Goal: Task Accomplishment & Management: Manage account settings

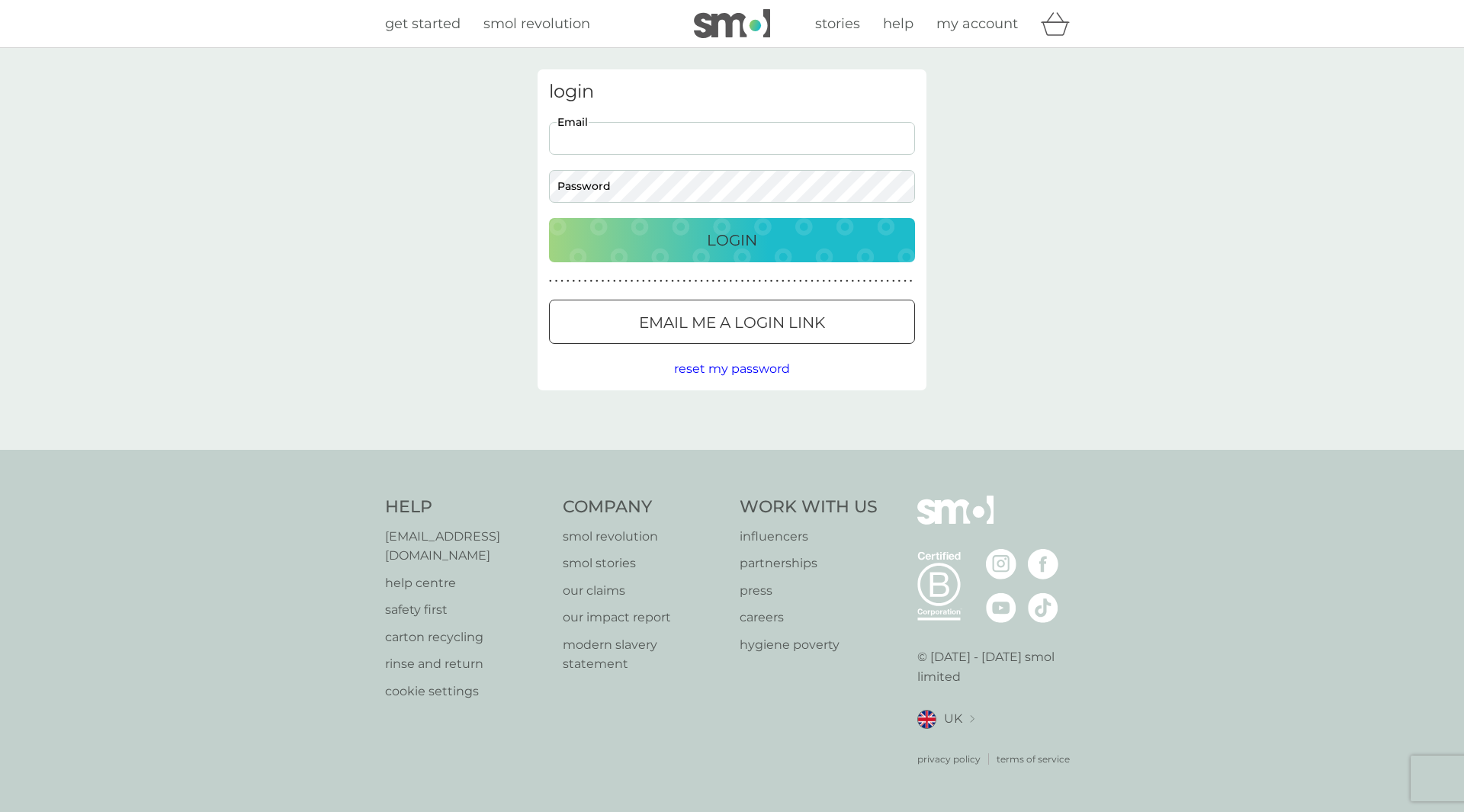
click at [704, 137] on input "Email" at bounding box center [732, 139] width 366 height 33
type input "[PERSON_NAME][EMAIL_ADDRESS][DOMAIN_NAME]"
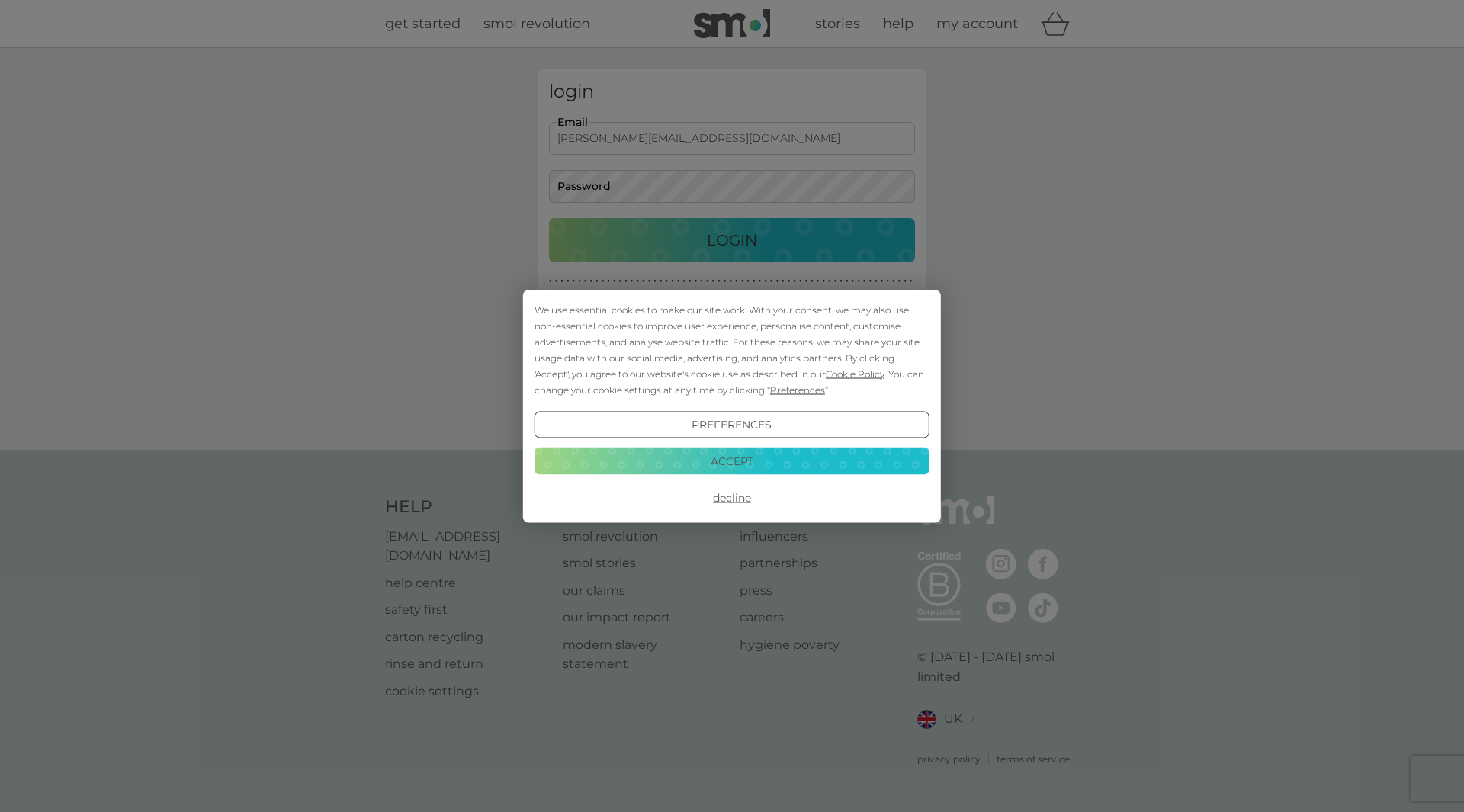
click at [764, 453] on button "Accept" at bounding box center [732, 462] width 395 height 28
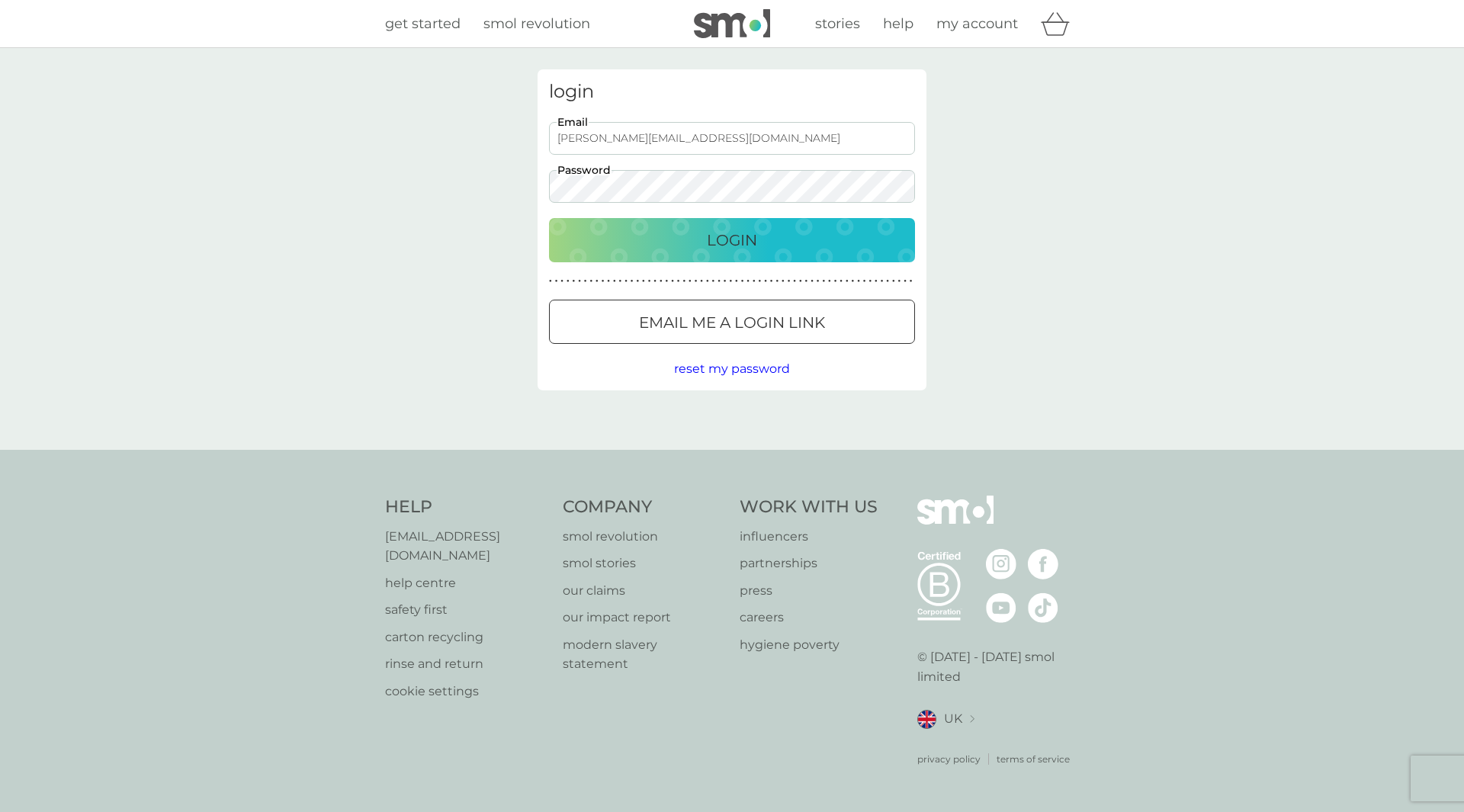
click at [549, 218] on button "Login" at bounding box center [732, 239] width 366 height 44
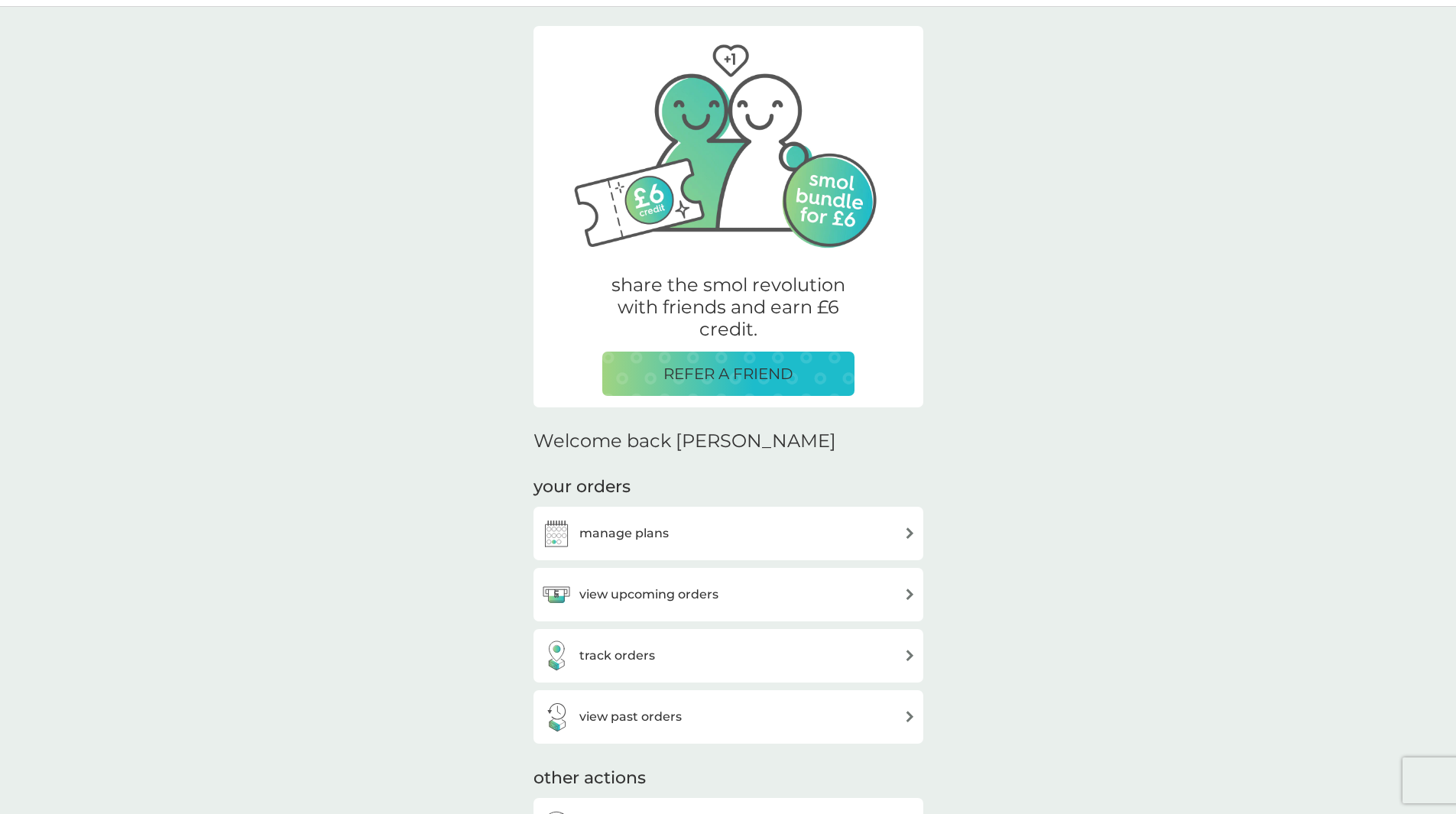
scroll to position [77, 0]
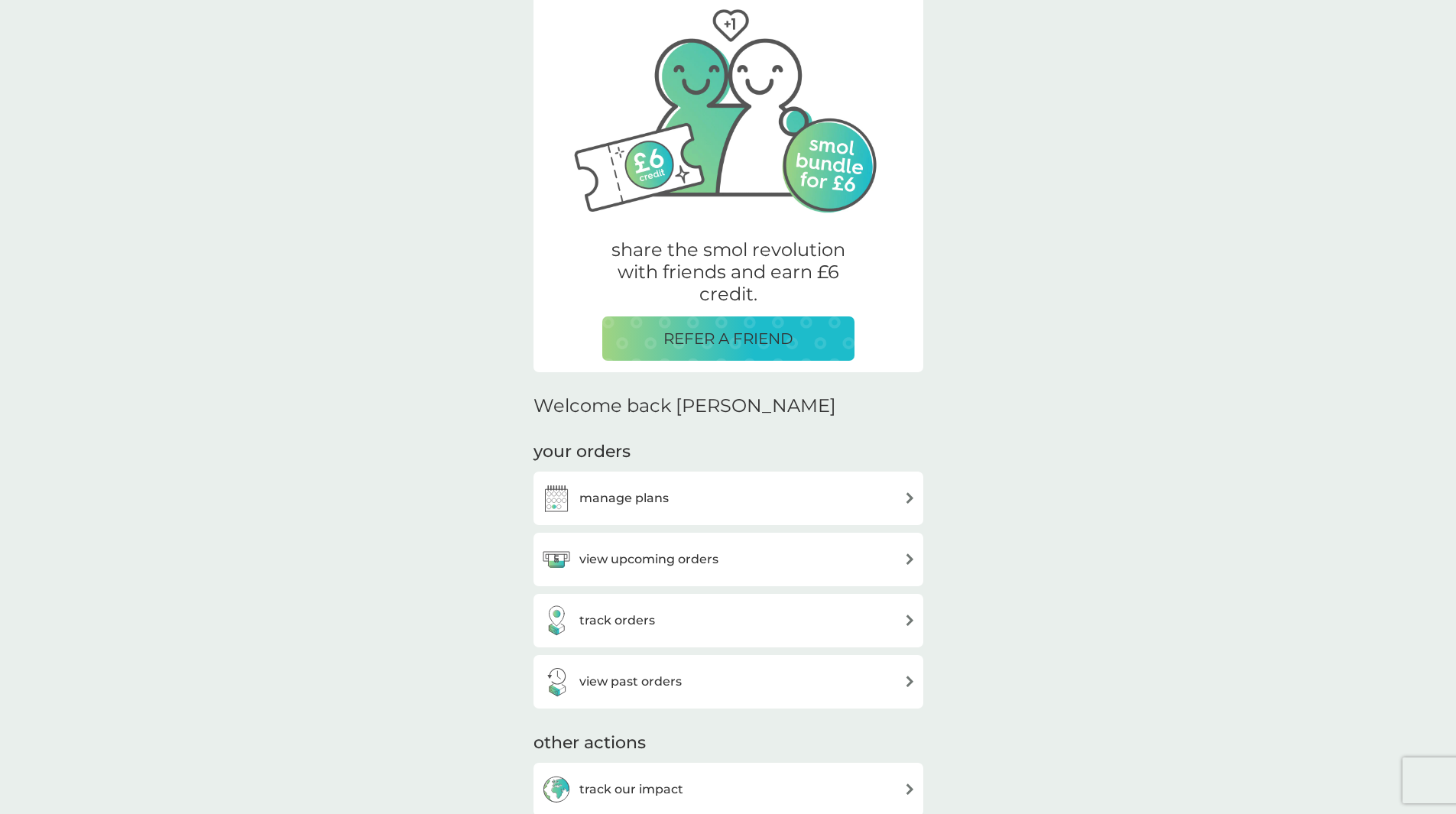
click at [752, 504] on div "manage plans" at bounding box center [728, 498] width 375 height 30
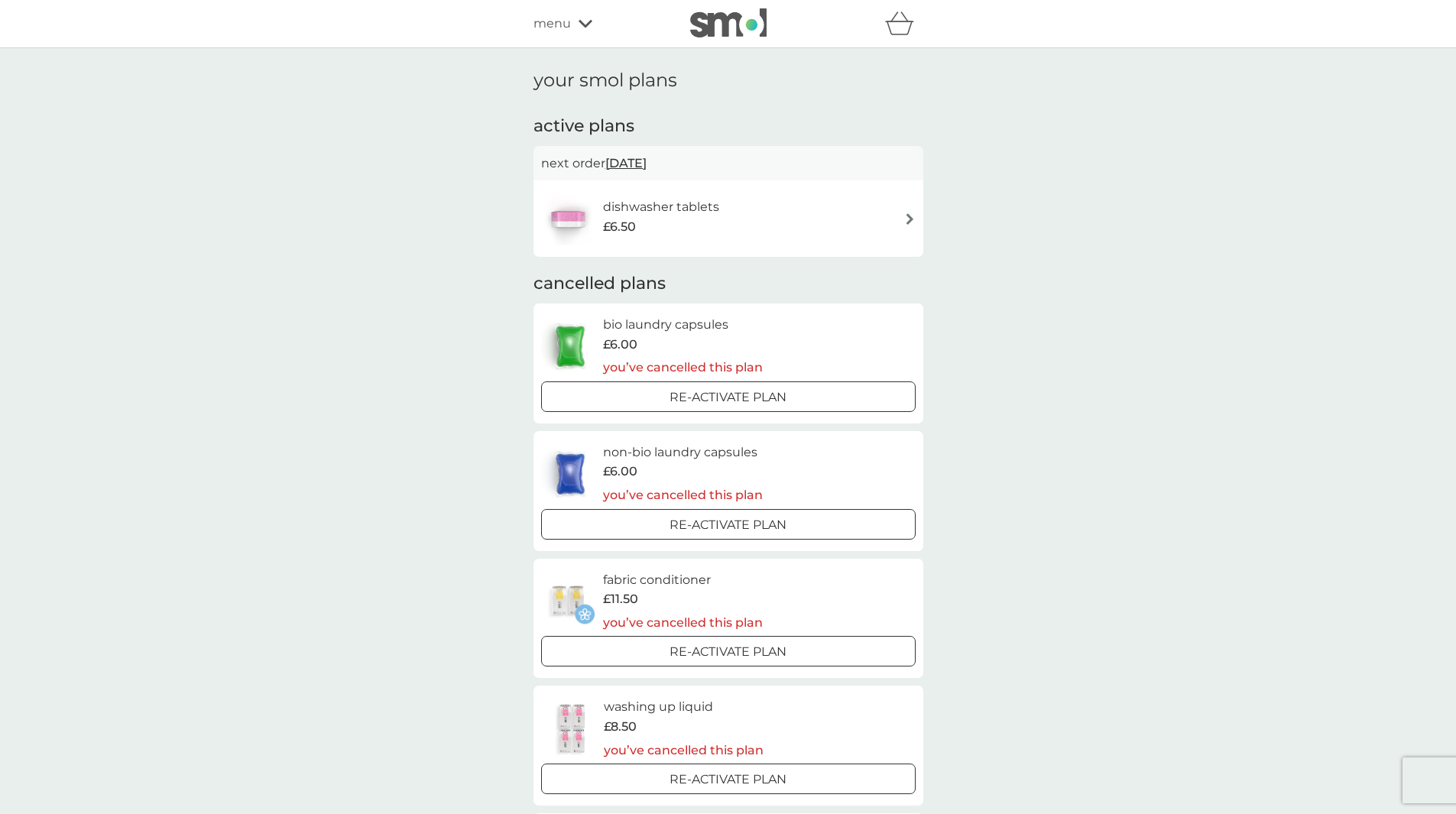
click at [765, 226] on div "dishwasher tablets £6.50" at bounding box center [728, 218] width 375 height 54
